Goal: Check status

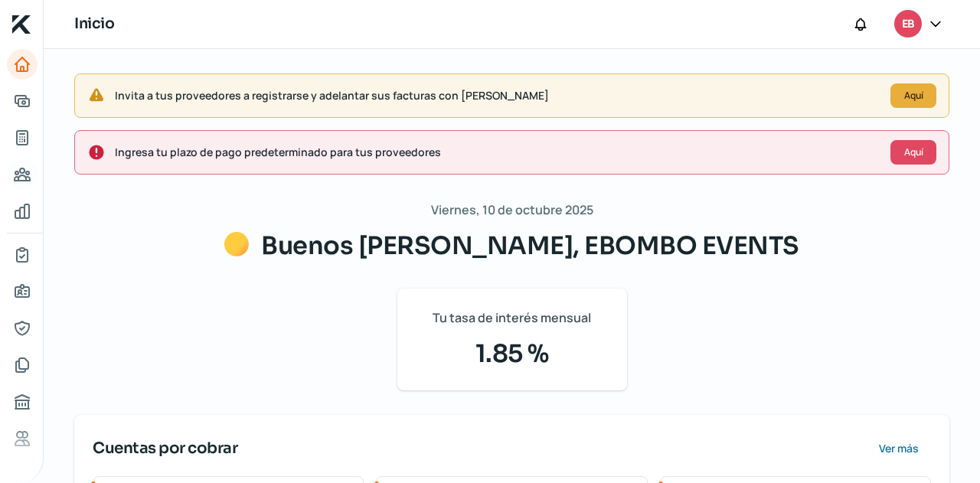
scroll to position [320, 0]
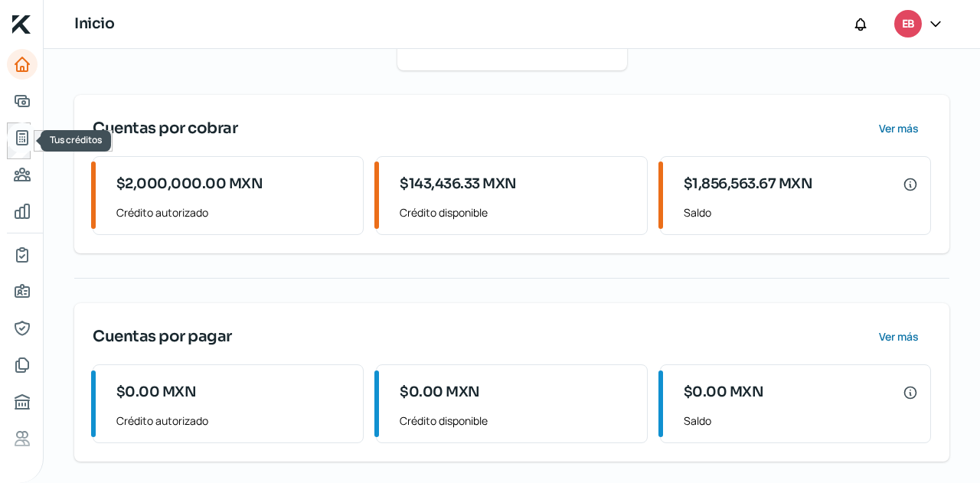
click at [22, 132] on icon "Tus créditos" at bounding box center [22, 138] width 18 height 18
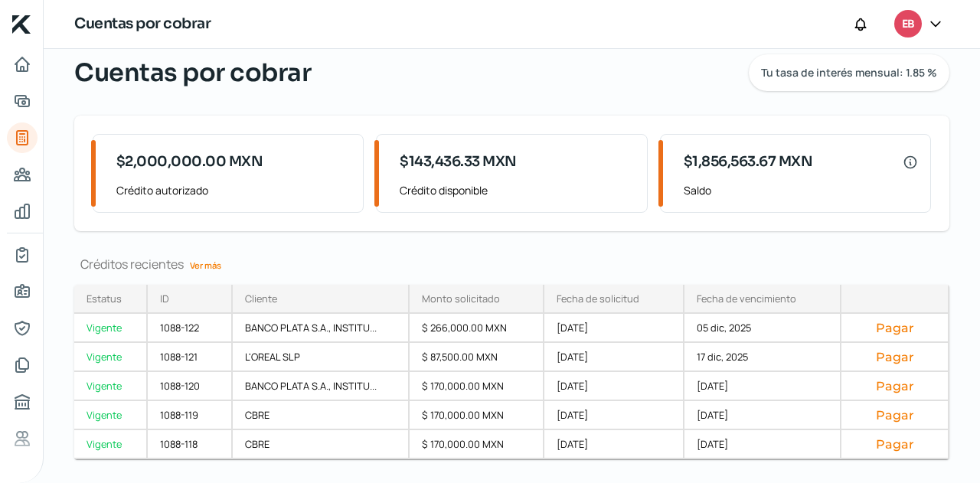
scroll to position [84, 0]
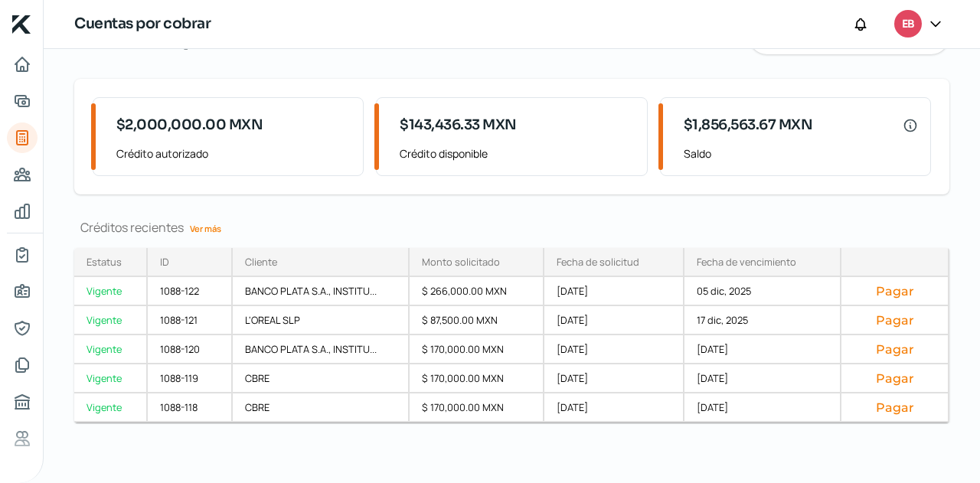
click at [204, 224] on link "Ver más" at bounding box center [206, 229] width 44 height 24
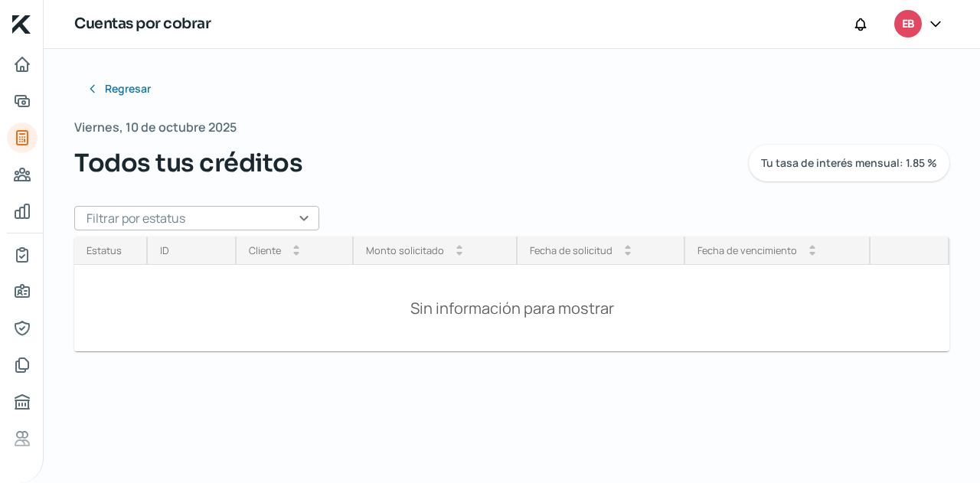
click at [240, 230] on div "Regresar Viernes, 10 de octubre 2025 Todos tus créditos Tu tasa de interés mens…" at bounding box center [511, 219] width 875 height 292
click at [241, 220] on input "text" at bounding box center [196, 218] width 245 height 24
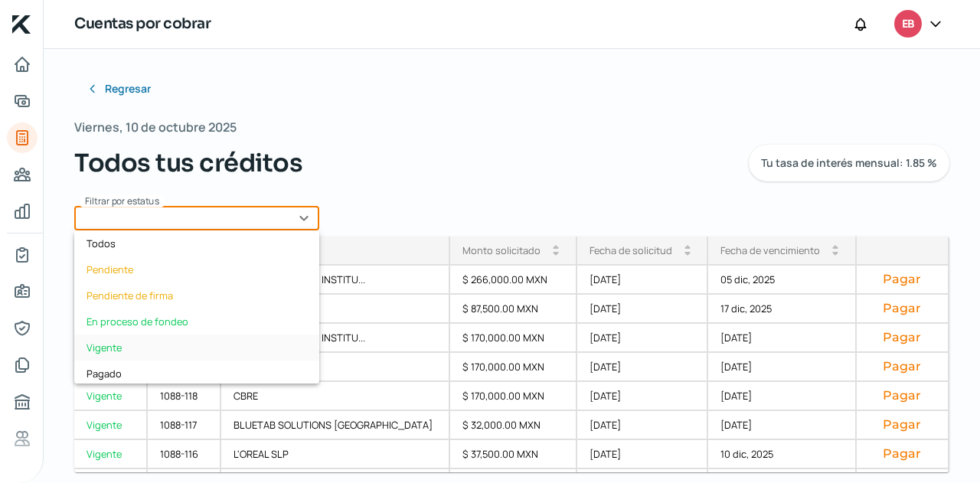
click at [124, 341] on div "Vigente" at bounding box center [196, 348] width 245 height 26
type input "Vigente"
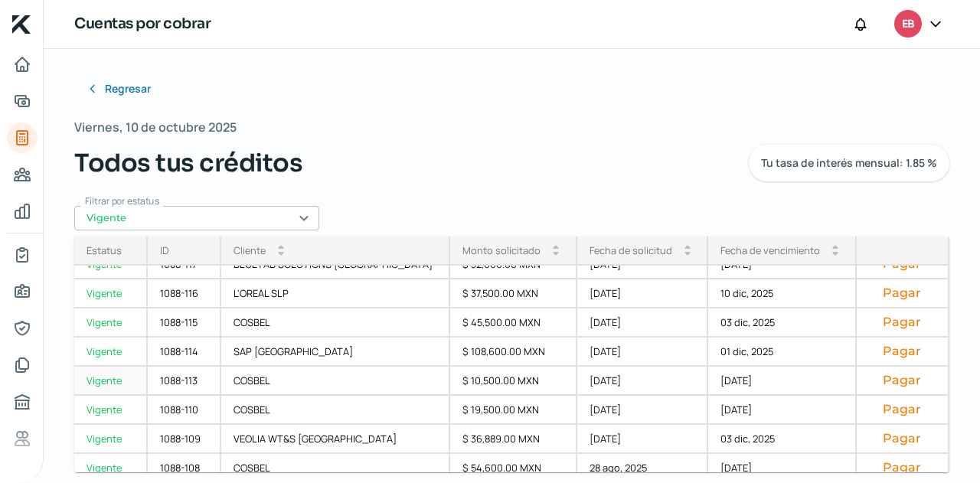
scroll to position [145, 0]
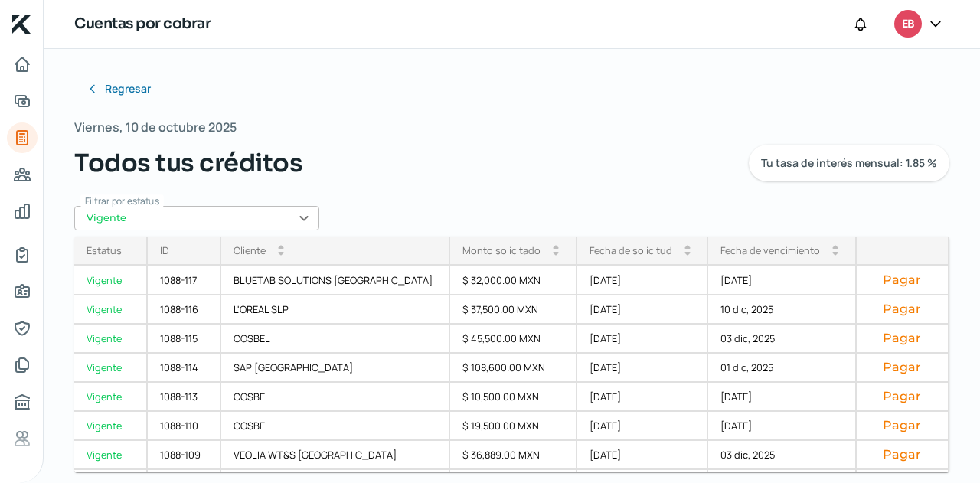
click at [747, 253] on div "Fecha de vencimiento" at bounding box center [770, 250] width 100 height 14
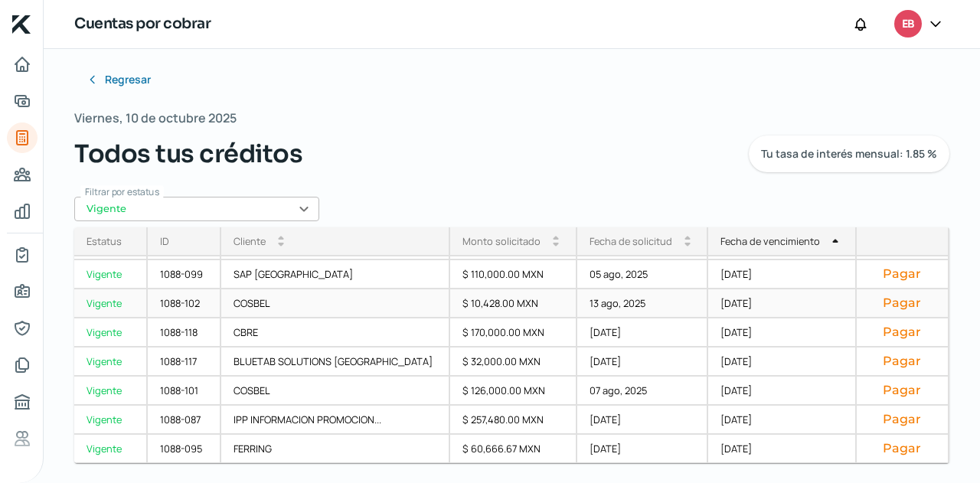
scroll to position [14, 0]
